Goal: Transaction & Acquisition: Purchase product/service

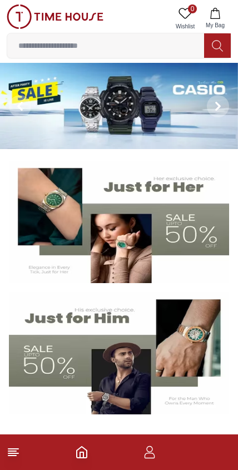
click at [36, 128] on button at bounding box center [20, 106] width 40 height 86
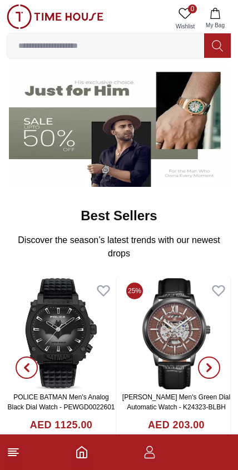
scroll to position [228, 0]
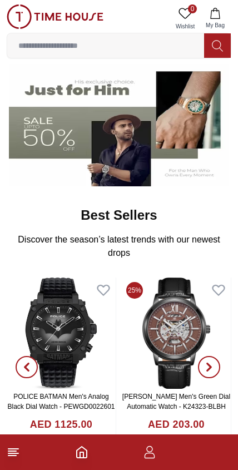
click at [207, 134] on img at bounding box center [119, 125] width 220 height 122
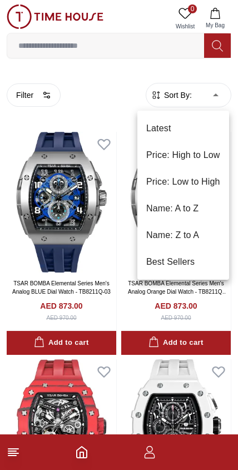
click at [208, 180] on li "Price: Low to High" at bounding box center [183, 182] width 92 height 27
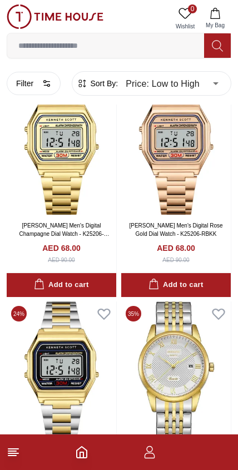
scroll to position [967, 0]
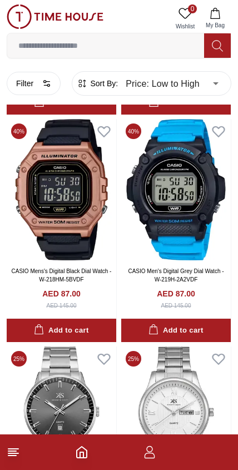
scroll to position [4340, 0]
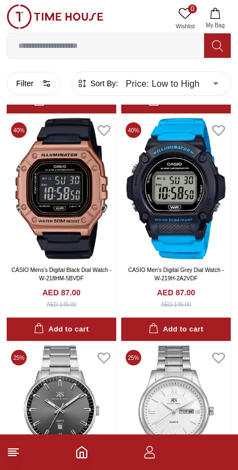
click at [87, 323] on div "Add to cart" at bounding box center [61, 329] width 55 height 13
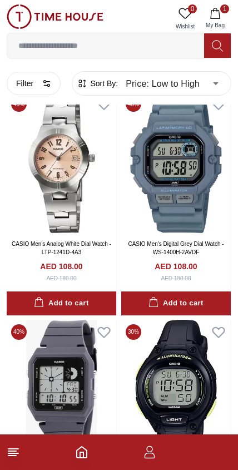
scroll to position [8694, 0]
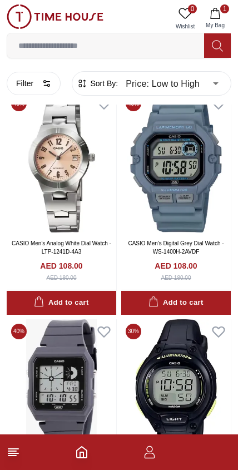
click at [191, 297] on div "Add to cart" at bounding box center [176, 303] width 55 height 13
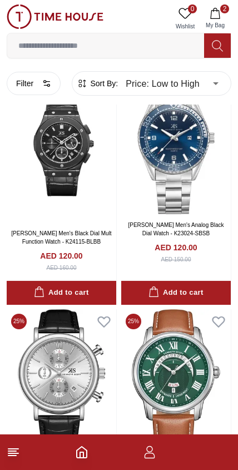
scroll to position [13042, 0]
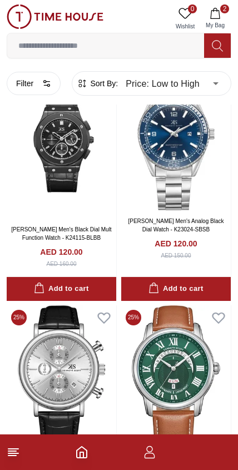
click at [47, 82] on icon "button" at bounding box center [47, 82] width 3 height 0
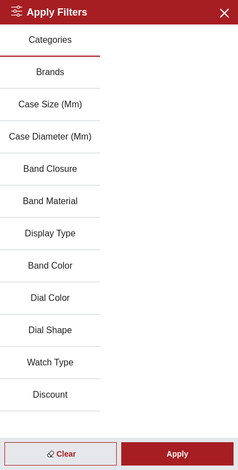
click at [75, 261] on button "Band Color" at bounding box center [50, 266] width 100 height 32
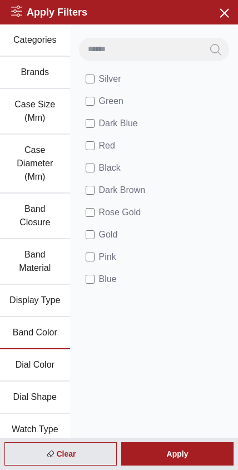
click at [45, 299] on button "Display Type" at bounding box center [35, 301] width 70 height 32
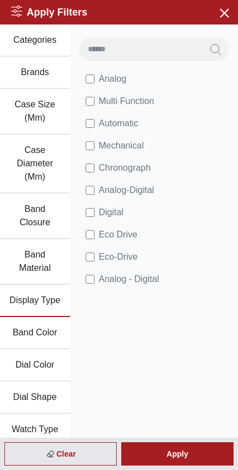
scroll to position [0, 0]
click at [34, 69] on button "Brands" at bounding box center [35, 73] width 70 height 32
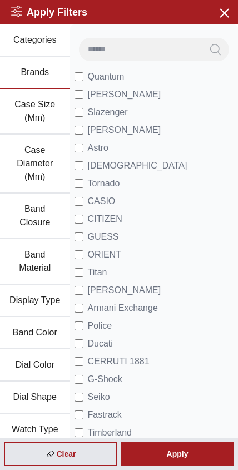
click at [106, 95] on span "[PERSON_NAME]" at bounding box center [124, 94] width 73 height 13
click at [115, 115] on span "Slazenger" at bounding box center [108, 112] width 40 height 13
click at [105, 168] on span "[DEMOGRAPHIC_DATA]" at bounding box center [138, 165] width 100 height 13
click at [108, 185] on span "Tornado" at bounding box center [104, 183] width 32 height 13
click at [115, 202] on span "CASIO" at bounding box center [102, 201] width 28 height 13
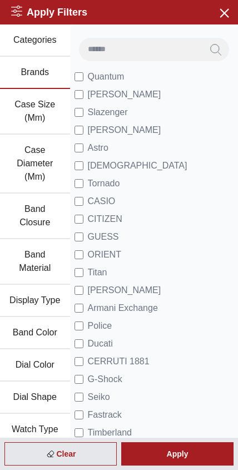
click at [115, 217] on span "CITIZEN" at bounding box center [105, 219] width 35 height 13
click at [111, 240] on span "GUESS" at bounding box center [103, 236] width 31 height 13
click at [120, 287] on span "[PERSON_NAME]" at bounding box center [124, 290] width 73 height 13
click at [138, 308] on span "Armani Exchange" at bounding box center [123, 308] width 70 height 13
click at [111, 324] on span "Police" at bounding box center [100, 325] width 24 height 13
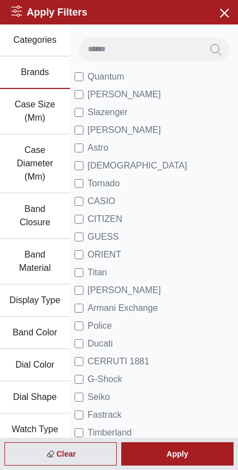
click at [105, 400] on span "Seiko" at bounding box center [99, 397] width 22 height 13
click at [115, 376] on span "G-Shock" at bounding box center [105, 379] width 35 height 13
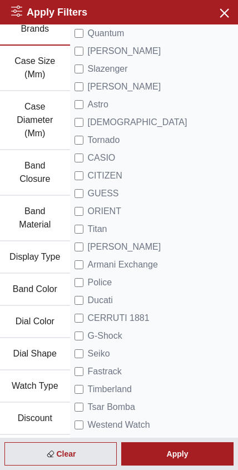
scroll to position [46, 0]
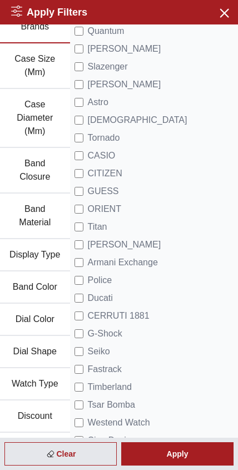
click at [122, 384] on span "Timberland" at bounding box center [110, 387] width 44 height 13
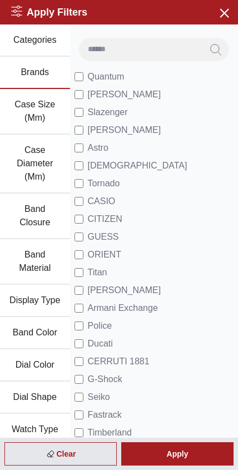
click at [185, 454] on div "Apply" at bounding box center [177, 453] width 112 height 23
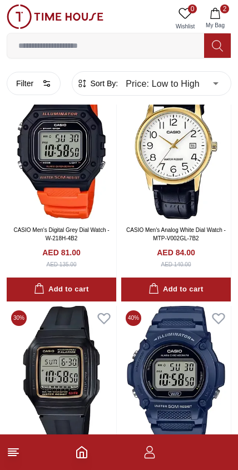
scroll to position [1649, 0]
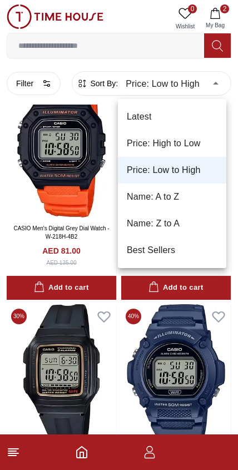
click at [196, 140] on li "Price: High to Low" at bounding box center [172, 143] width 109 height 27
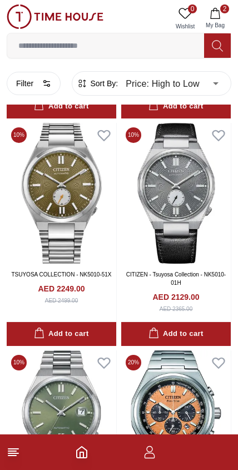
scroll to position [1579, 0]
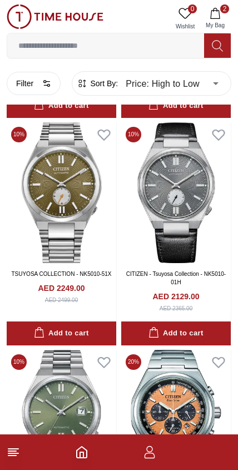
click at [46, 83] on icon "button" at bounding box center [46, 83] width 9 height 9
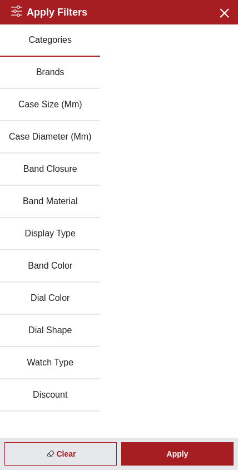
click at [68, 371] on button "Watch Type" at bounding box center [50, 363] width 100 height 32
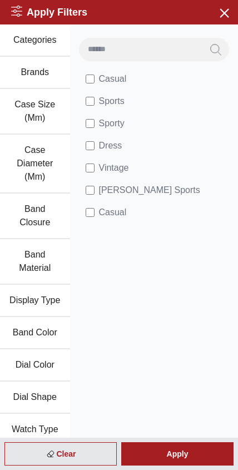
click at [62, 393] on button "Dial Shape" at bounding box center [35, 398] width 70 height 32
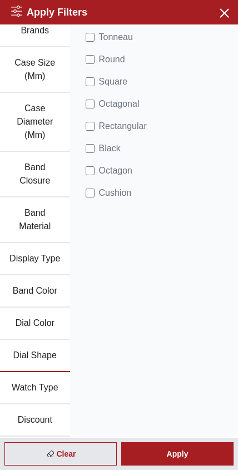
scroll to position [42, 0]
click at [45, 418] on button "Discount" at bounding box center [35, 421] width 70 height 32
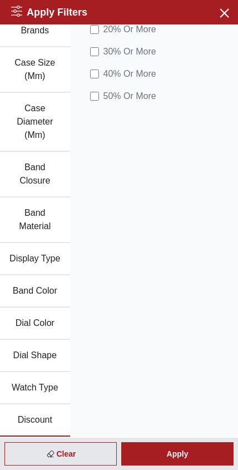
click at [142, 90] on span "50 % Or More" at bounding box center [130, 96] width 53 height 13
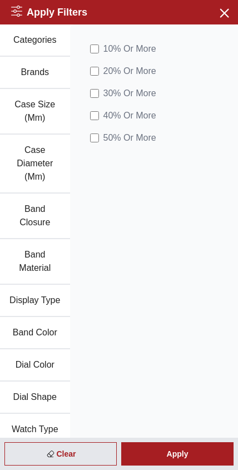
click at [150, 120] on span "40 % Or More" at bounding box center [130, 115] width 53 height 13
click at [184, 449] on div "Apply" at bounding box center [177, 453] width 112 height 23
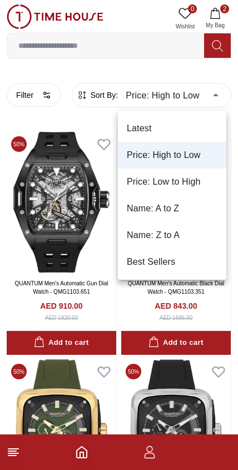
click at [196, 184] on li "Price: Low to High" at bounding box center [172, 182] width 109 height 27
type input "*"
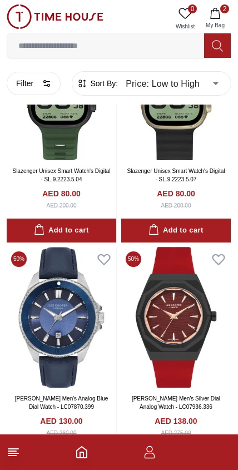
scroll to position [794, 0]
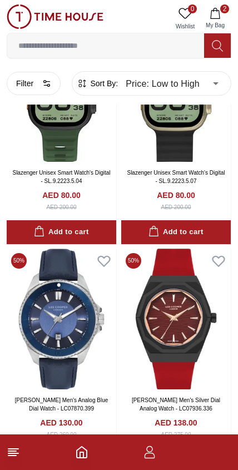
click at [47, 87] on icon "button" at bounding box center [46, 83] width 9 height 9
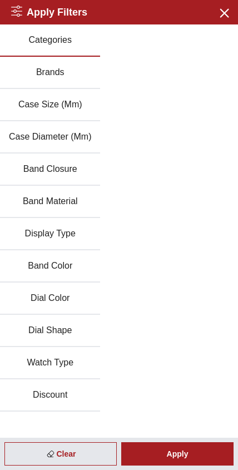
click at [193, 449] on div "Apply" at bounding box center [177, 453] width 112 height 23
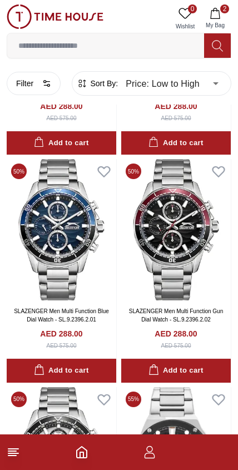
scroll to position [4527, 0]
